Goal: Information Seeking & Learning: Check status

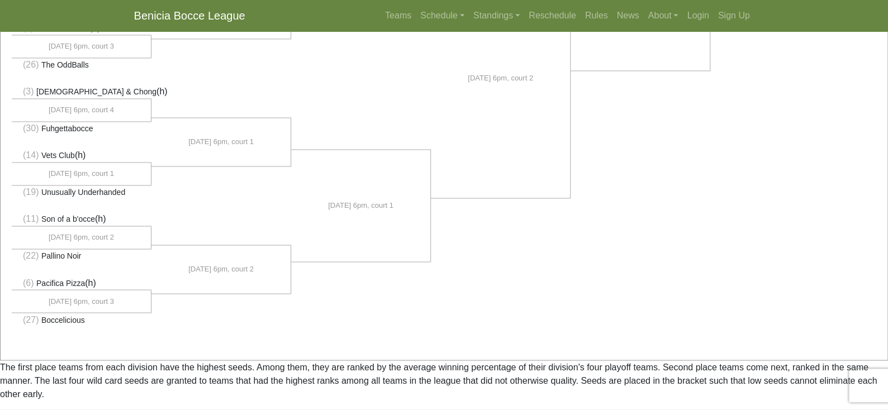
scroll to position [814, 0]
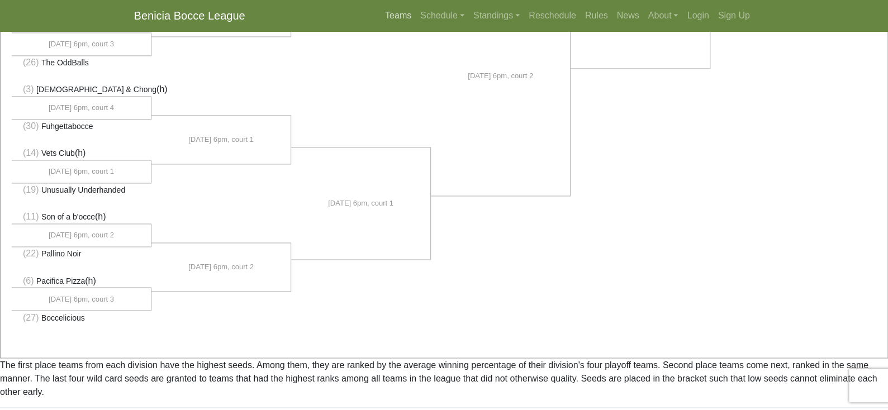
click at [380, 21] on link "Teams" at bounding box center [397, 15] width 35 height 22
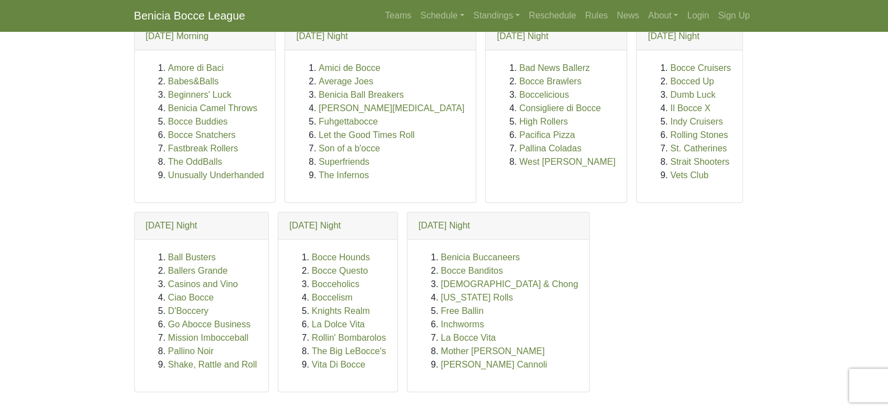
scroll to position [100, 0]
click at [469, 20] on link "Standings" at bounding box center [496, 15] width 55 height 22
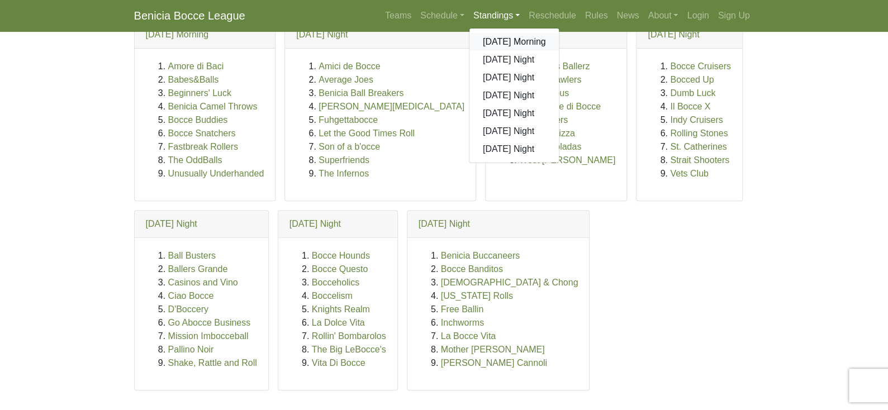
click at [492, 51] on link "[DATE] Morning" at bounding box center [514, 42] width 90 height 18
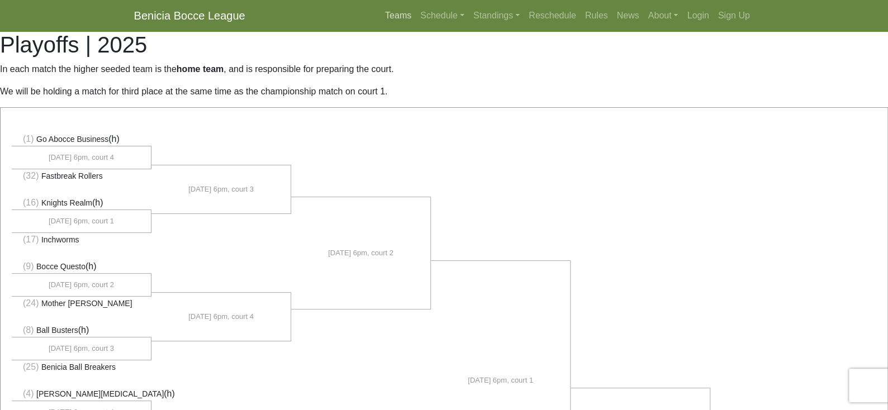
click at [380, 25] on link "Teams" at bounding box center [397, 15] width 35 height 22
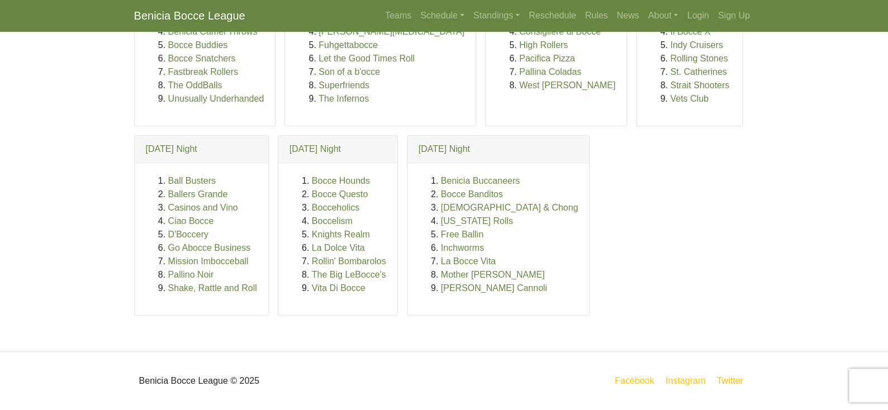
scroll to position [670, 0]
click at [441, 279] on link "Mother [PERSON_NAME]" at bounding box center [493, 274] width 104 height 9
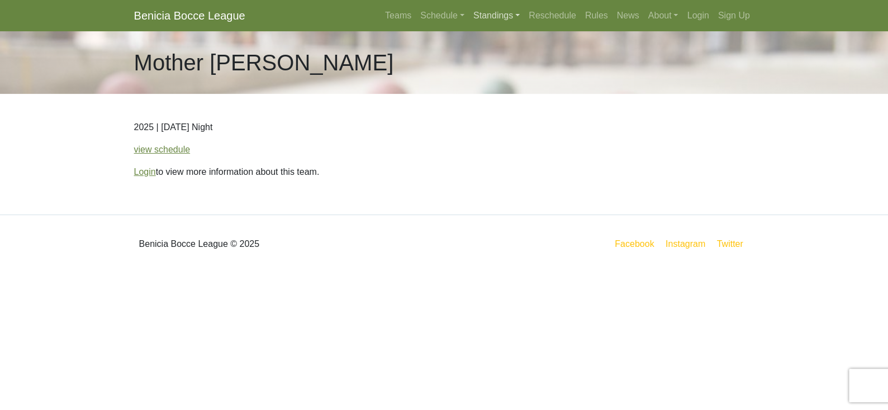
click at [469, 20] on link "Standings" at bounding box center [496, 15] width 55 height 22
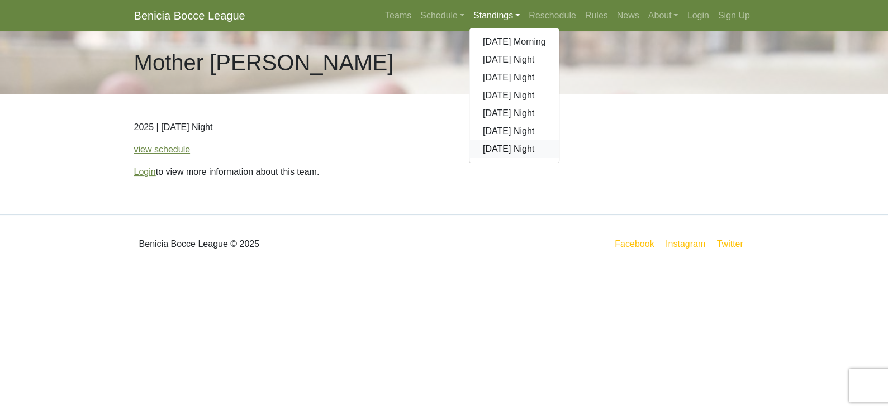
click at [505, 158] on link "[DATE] Night" at bounding box center [514, 149] width 90 height 18
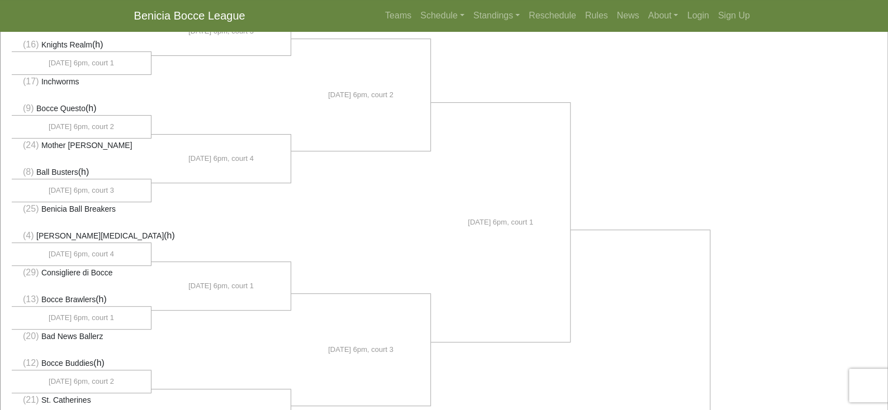
scroll to position [163, 0]
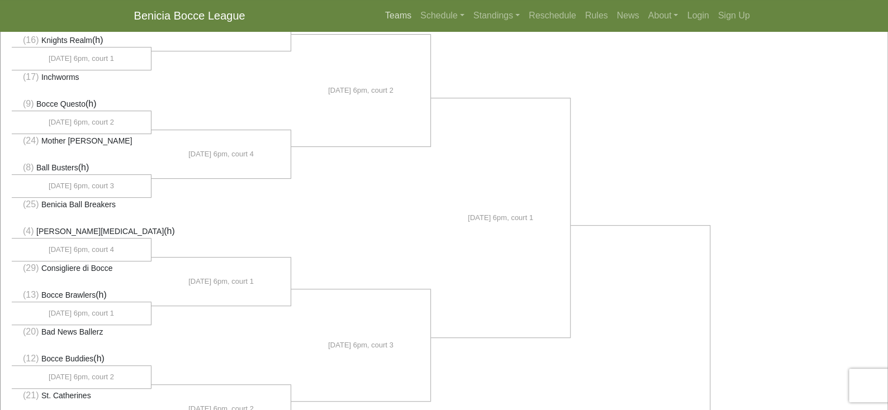
click at [380, 25] on link "Teams" at bounding box center [397, 15] width 35 height 22
